Goal: Navigation & Orientation: Find specific page/section

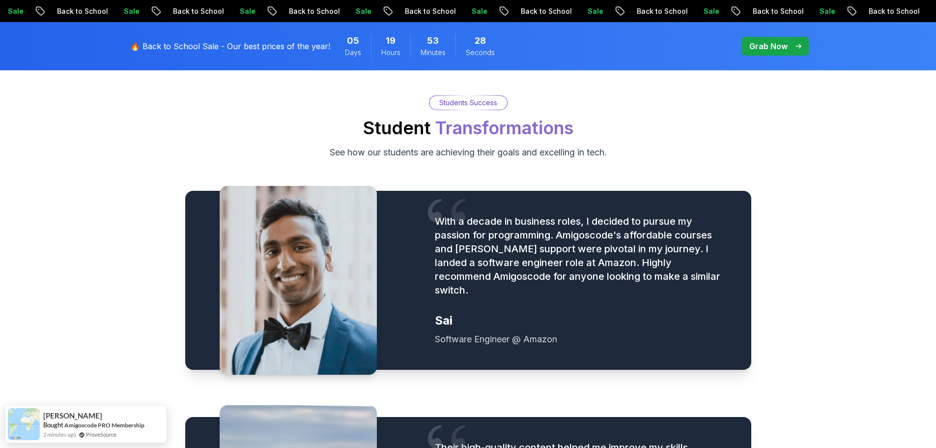
scroll to position [1130, 0]
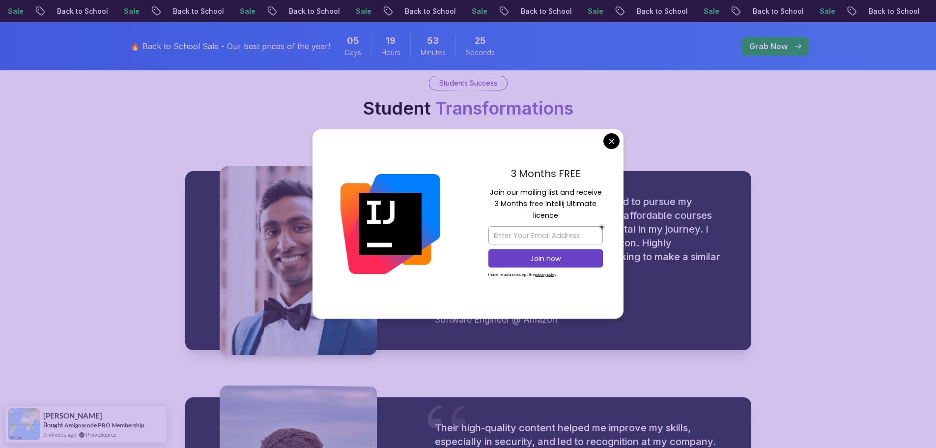
click at [617, 148] on div "3 Months FREE Join our mailing list and receive 3 Months free Intellij Ultimate…" at bounding box center [546, 224] width 156 height 190
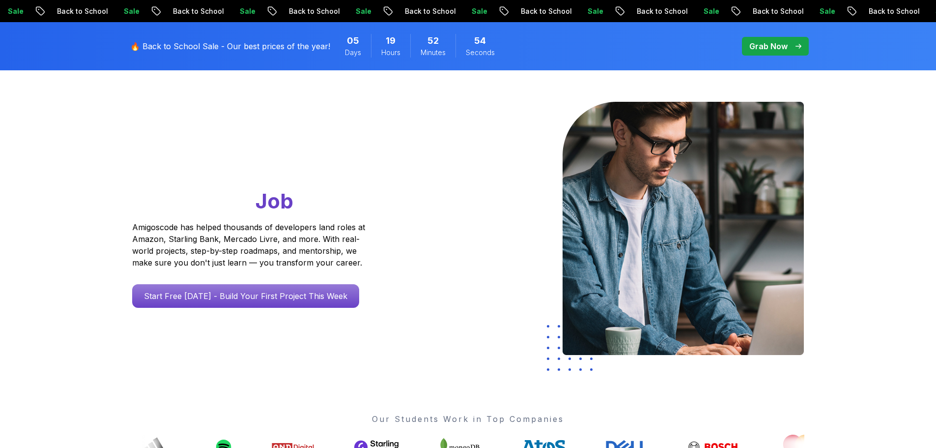
scroll to position [0, 0]
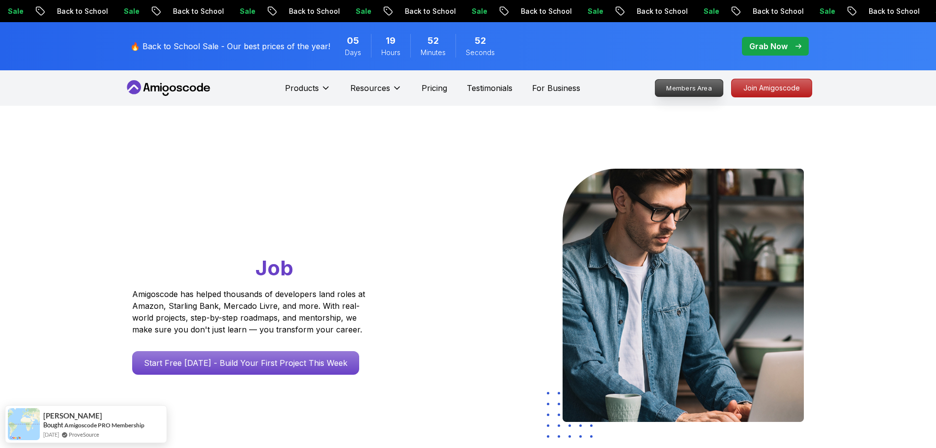
click at [690, 87] on p "Members Area" at bounding box center [689, 88] width 68 height 17
click at [783, 91] on p "Join Amigoscode" at bounding box center [772, 88] width 76 height 17
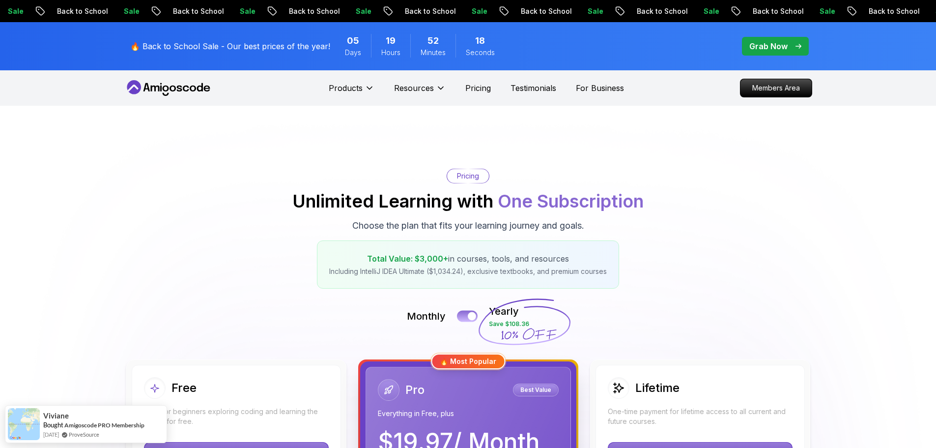
click at [464, 316] on button at bounding box center [467, 315] width 21 height 11
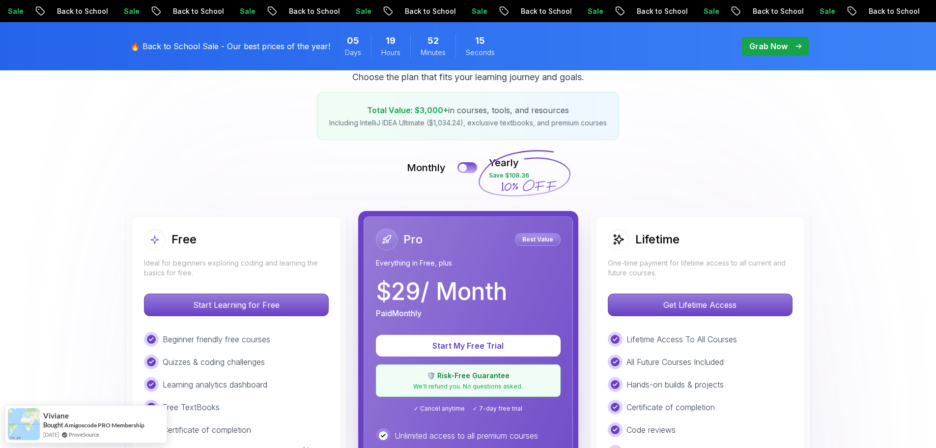
scroll to position [197, 0]
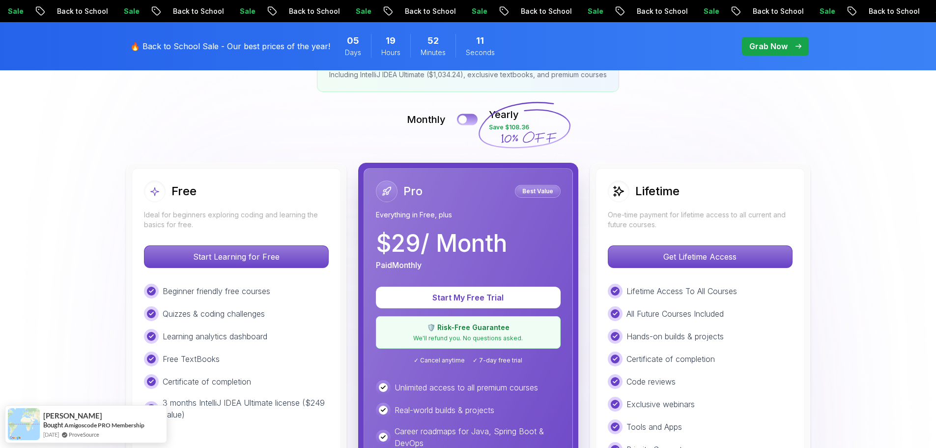
click at [471, 121] on button at bounding box center [467, 119] width 21 height 11
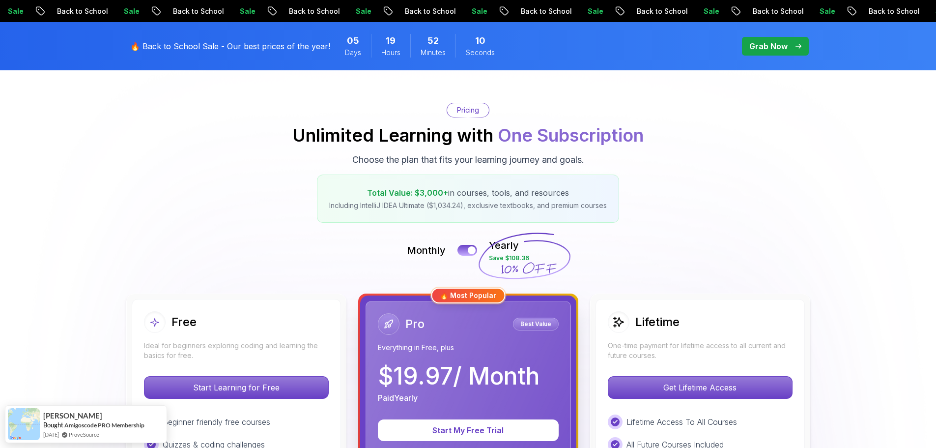
scroll to position [0, 0]
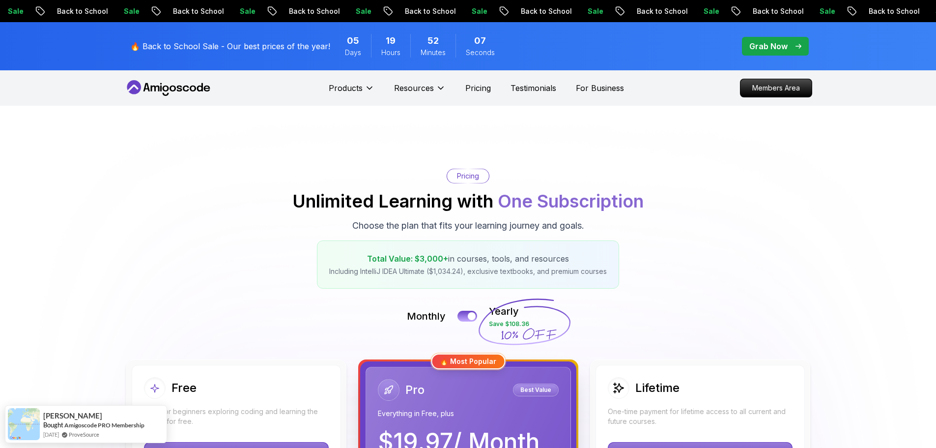
click at [181, 88] on icon at bounding box center [178, 89] width 5 height 6
